Goal: Check status: Check status

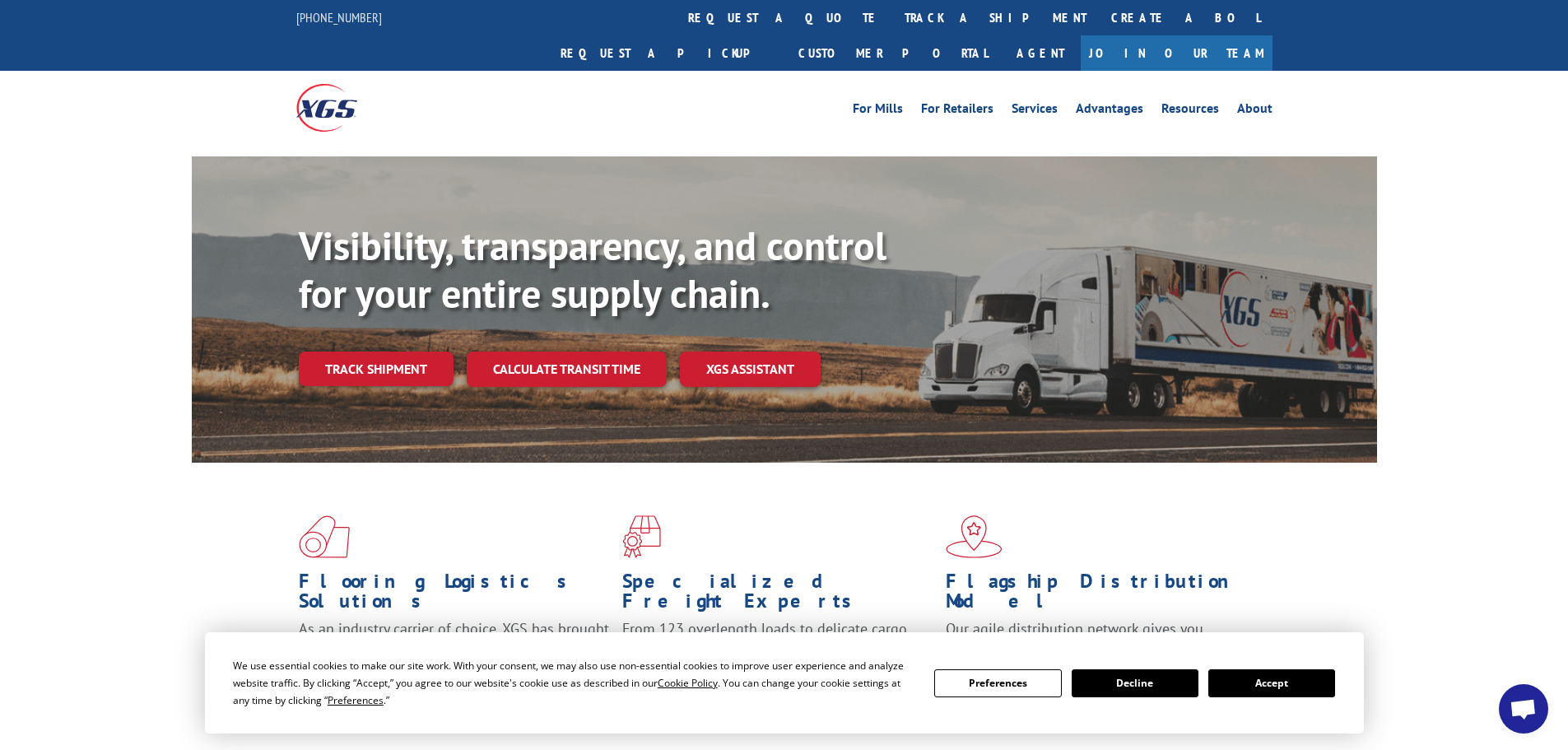
click at [1275, 681] on button "Accept" at bounding box center [1272, 682] width 127 height 28
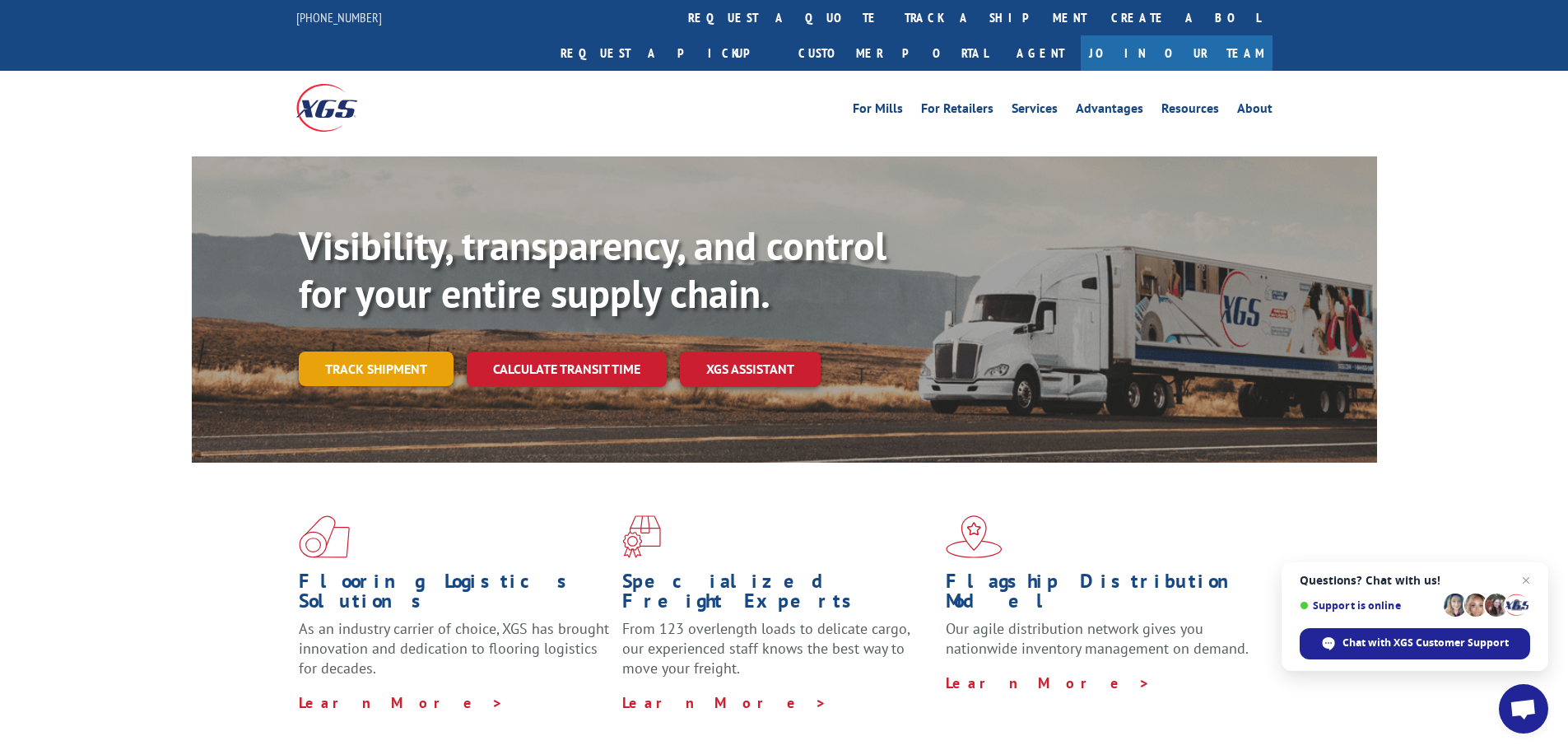
click at [381, 352] on link "Track shipment" at bounding box center [376, 369] width 155 height 35
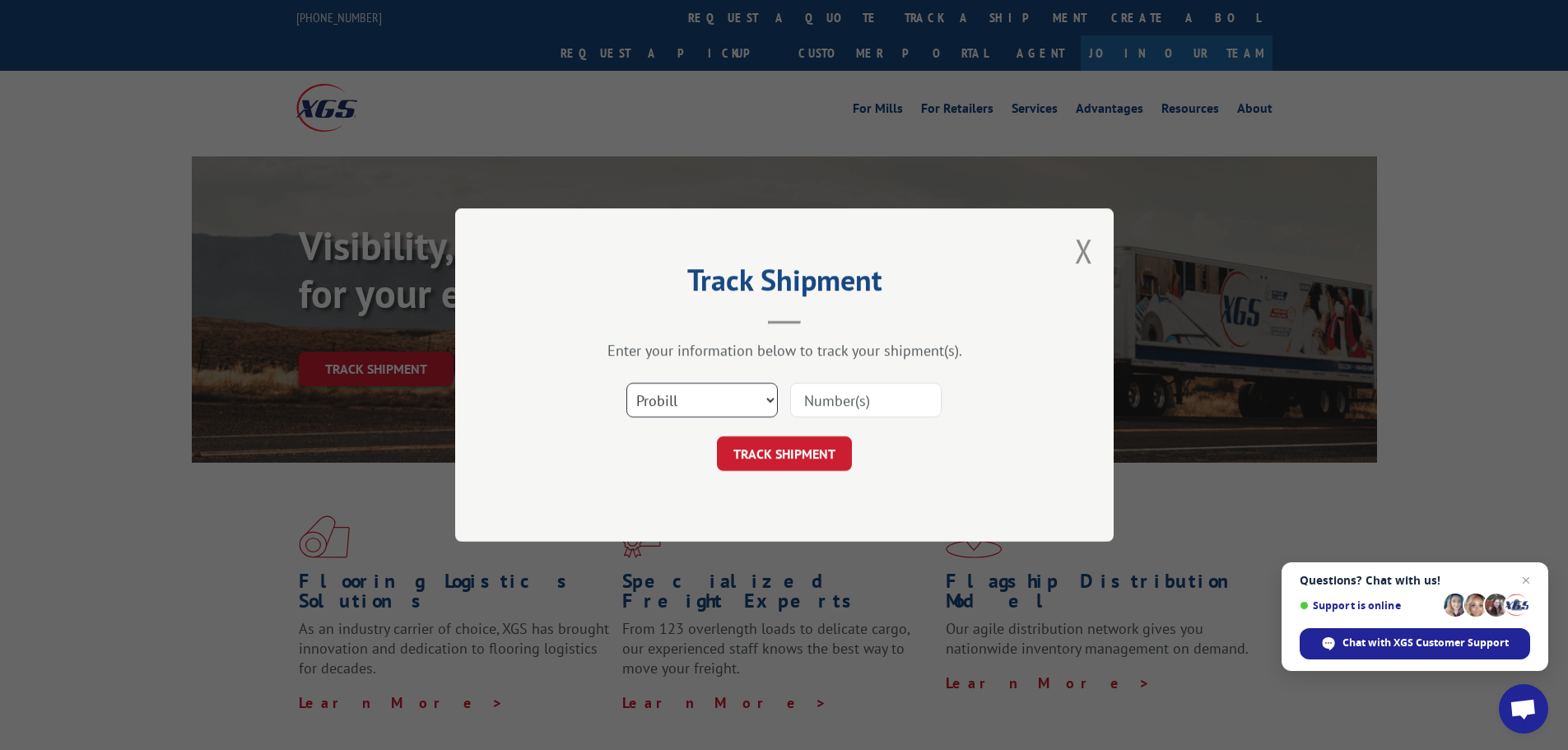
click at [667, 393] on select "Select category... Probill BOL PO" at bounding box center [702, 400] width 151 height 35
select select "bol"
click at [627, 383] on select "Select category... Probill BOL PO" at bounding box center [702, 400] width 151 height 35
click at [825, 399] on input at bounding box center [865, 400] width 151 height 35
paste input "458109"
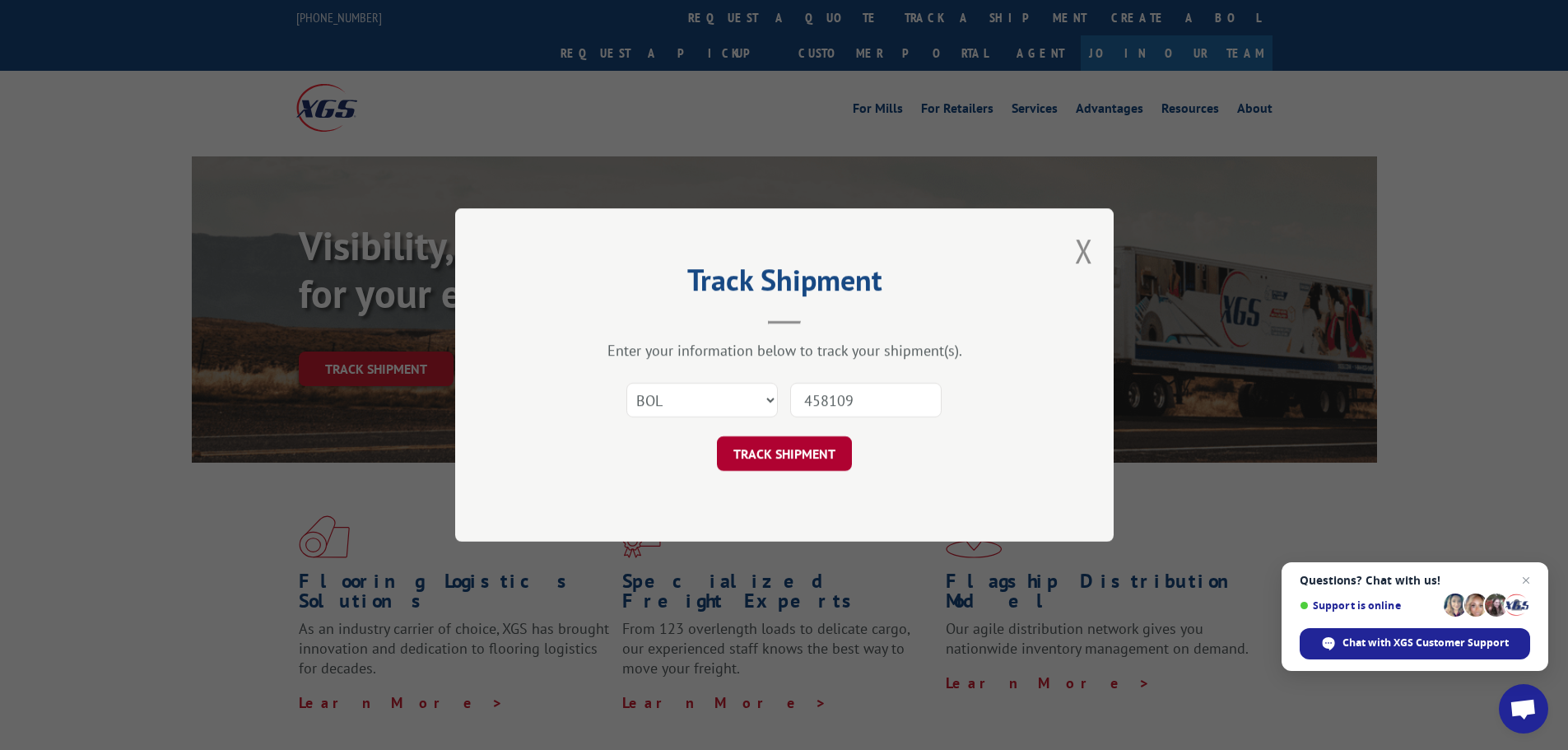
type input "458109"
click at [775, 455] on button "TRACK SHIPMENT" at bounding box center [785, 453] width 135 height 35
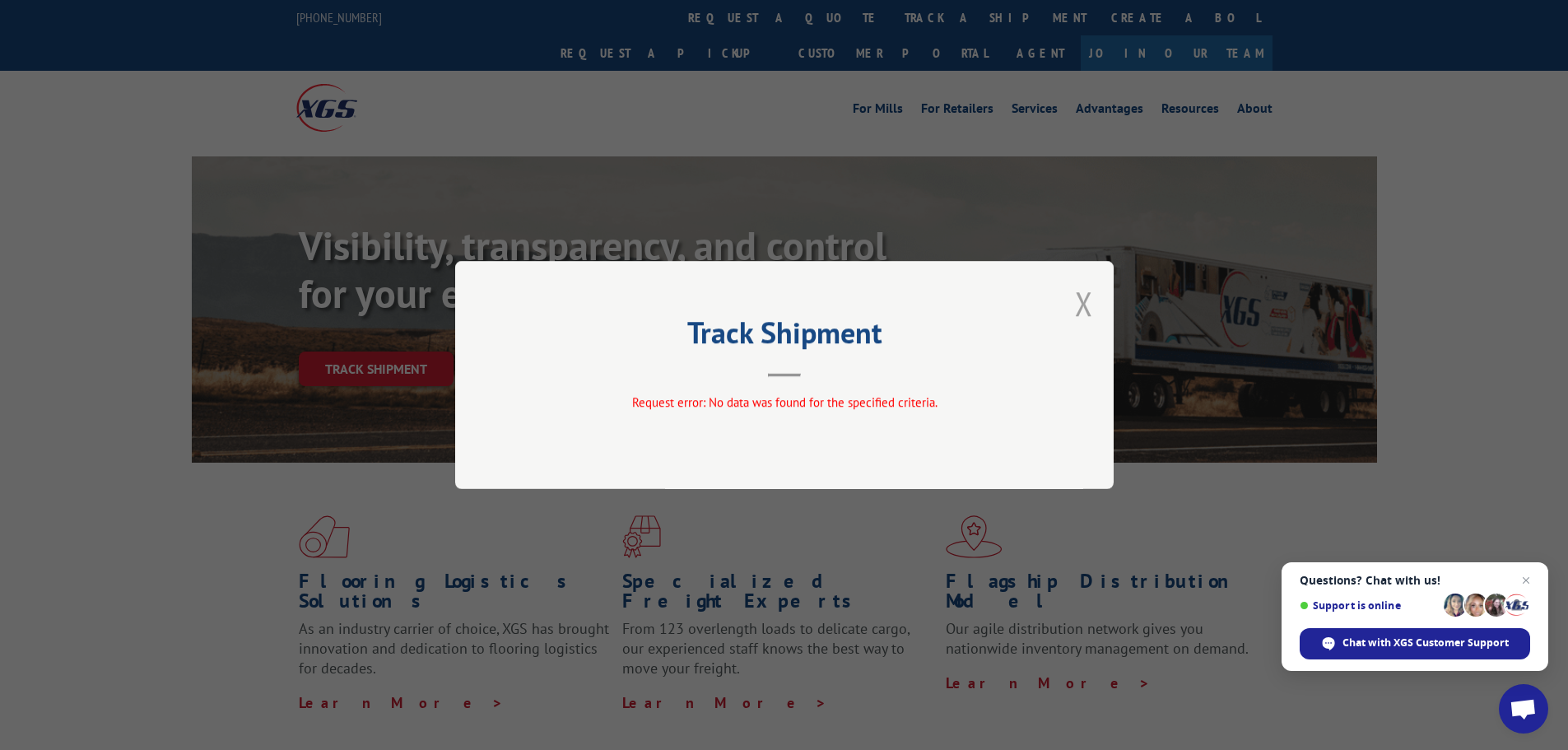
click at [1092, 301] on button "Close modal" at bounding box center [1083, 304] width 18 height 44
